Goal: Information Seeking & Learning: Learn about a topic

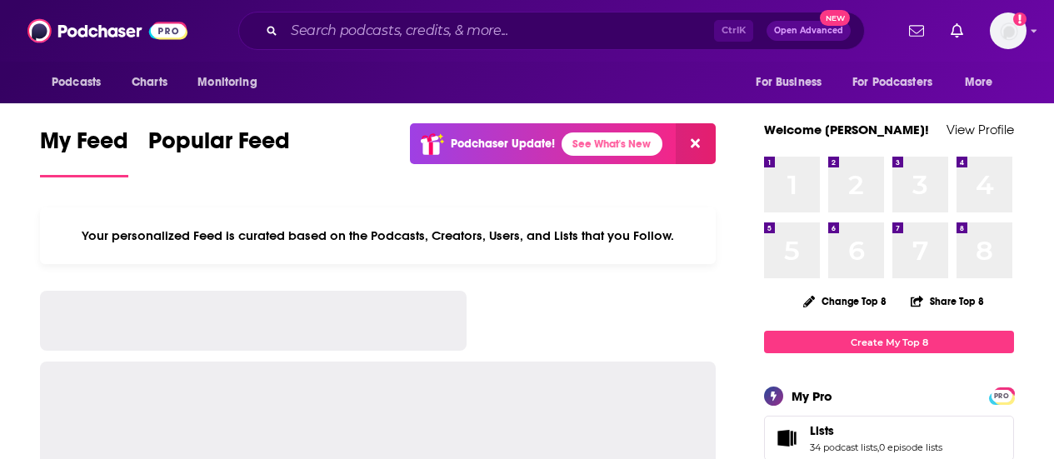
click at [527, 33] on input "Search podcasts, credits, & more..." at bounding box center [499, 31] width 430 height 27
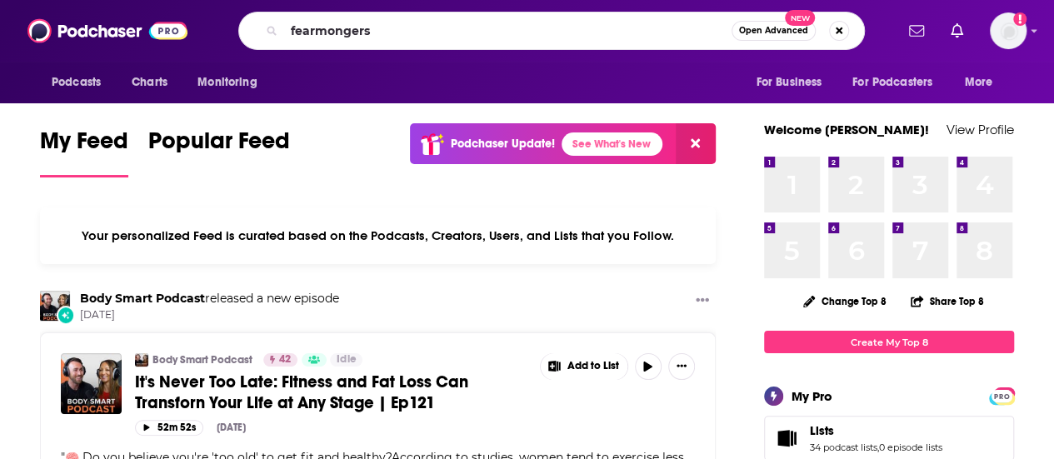
type input "fearmongers"
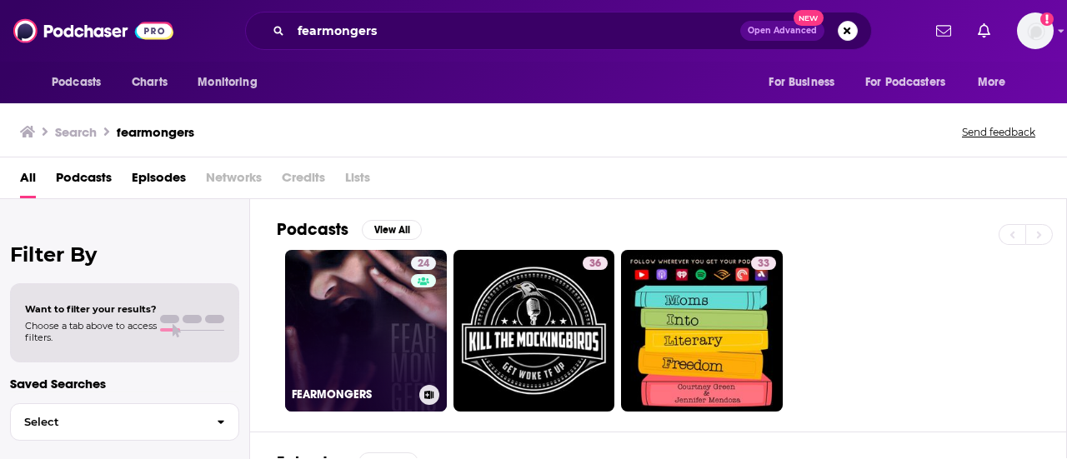
click at [355, 268] on link "24 FEARMONGERS" at bounding box center [366, 331] width 162 height 162
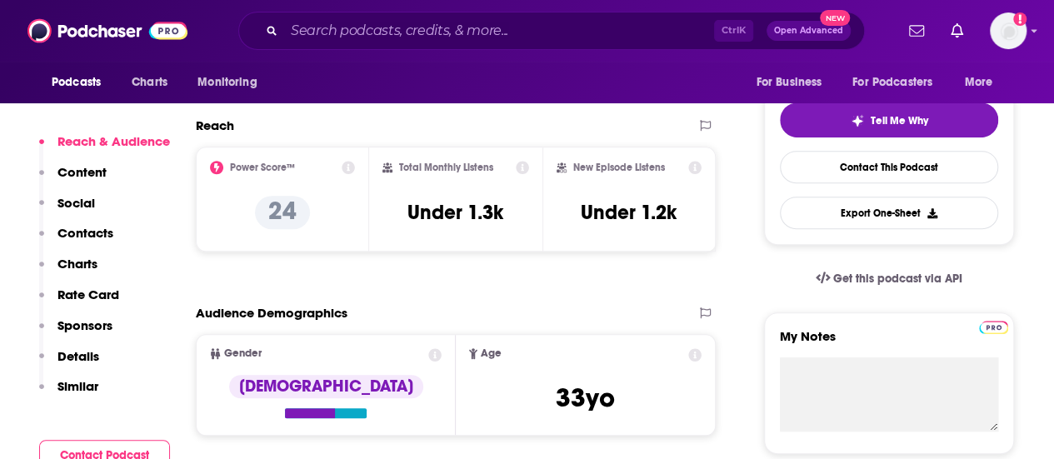
scroll to position [402, 0]
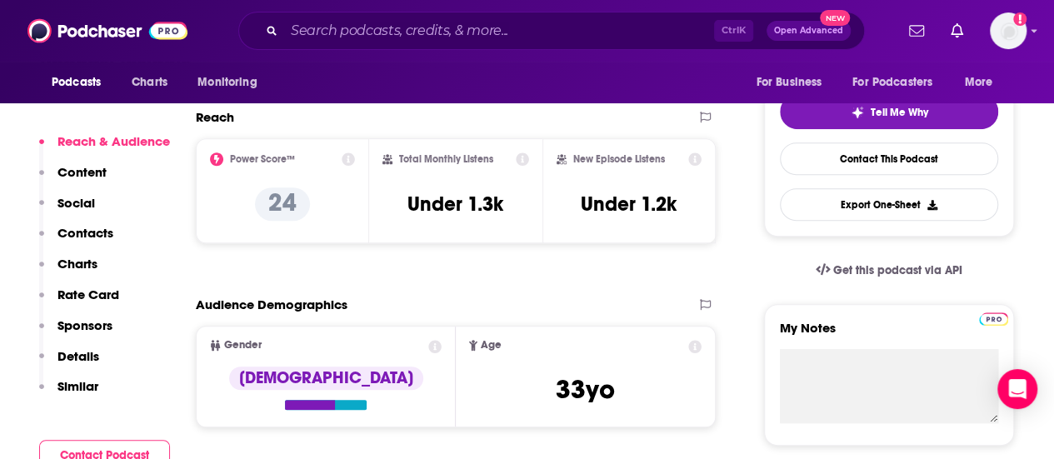
scroll to position [368, 0]
